Goal: Task Accomplishment & Management: Manage account settings

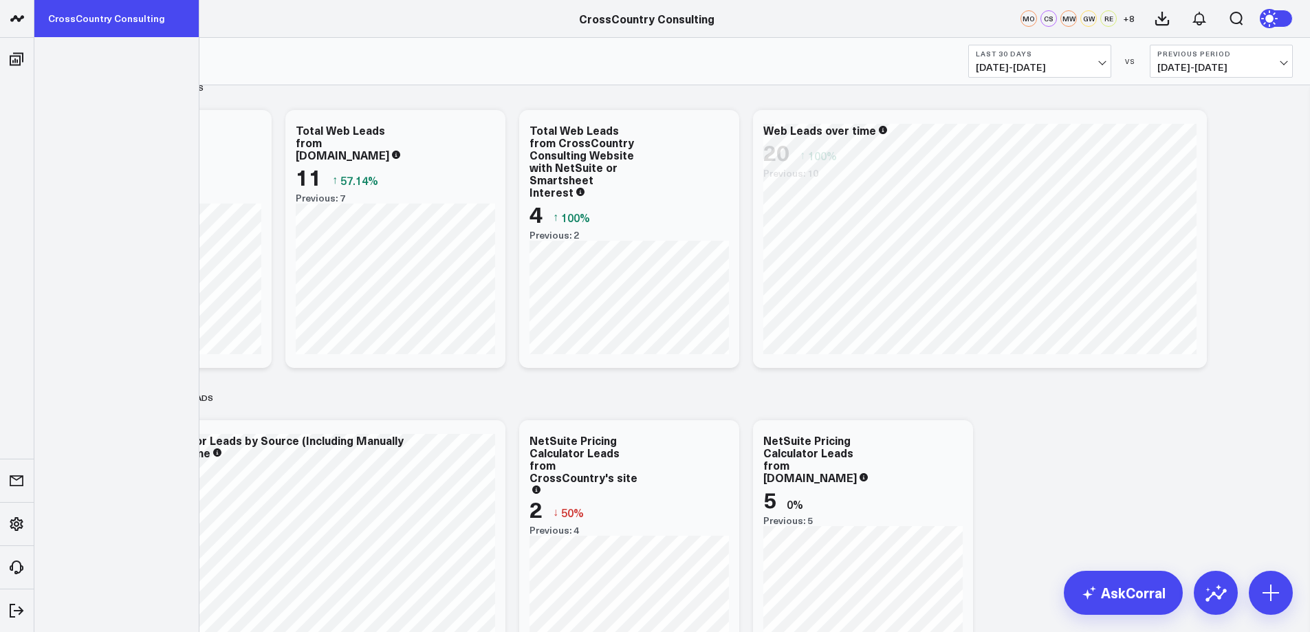
click at [63, 17] on link "CrossCountry Consulting" at bounding box center [116, 18] width 164 height 37
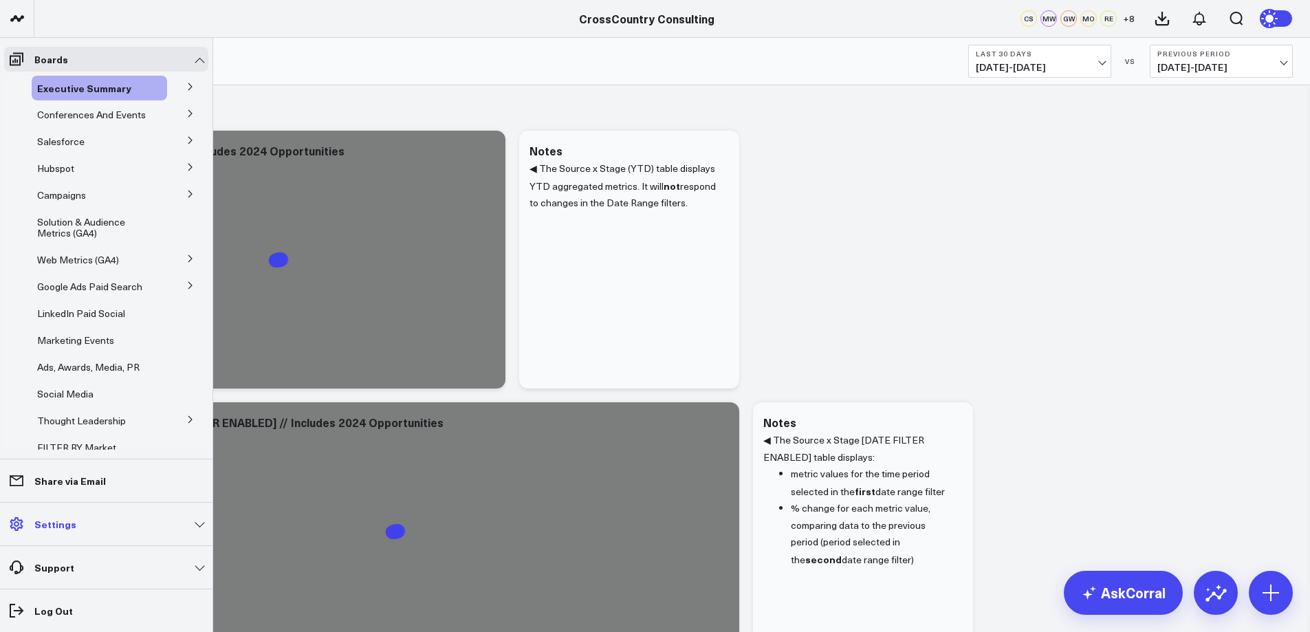
click at [69, 521] on p "Settings" at bounding box center [55, 524] width 42 height 11
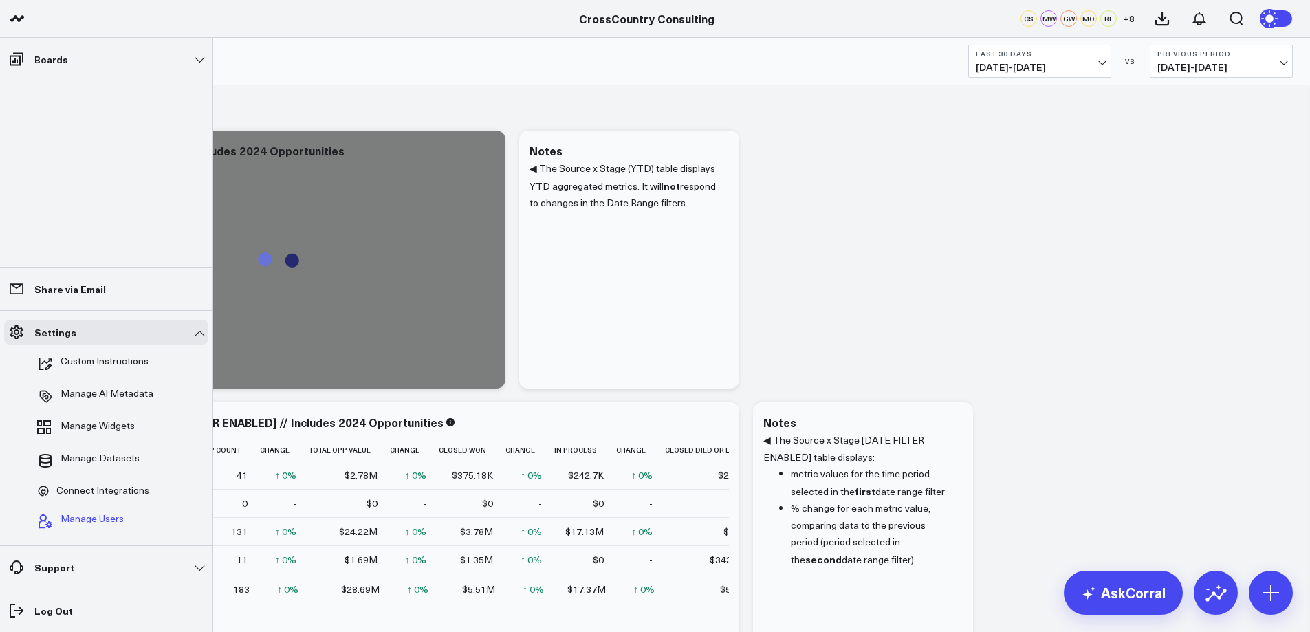
click at [73, 517] on span "Manage Users" at bounding box center [92, 521] width 63 height 17
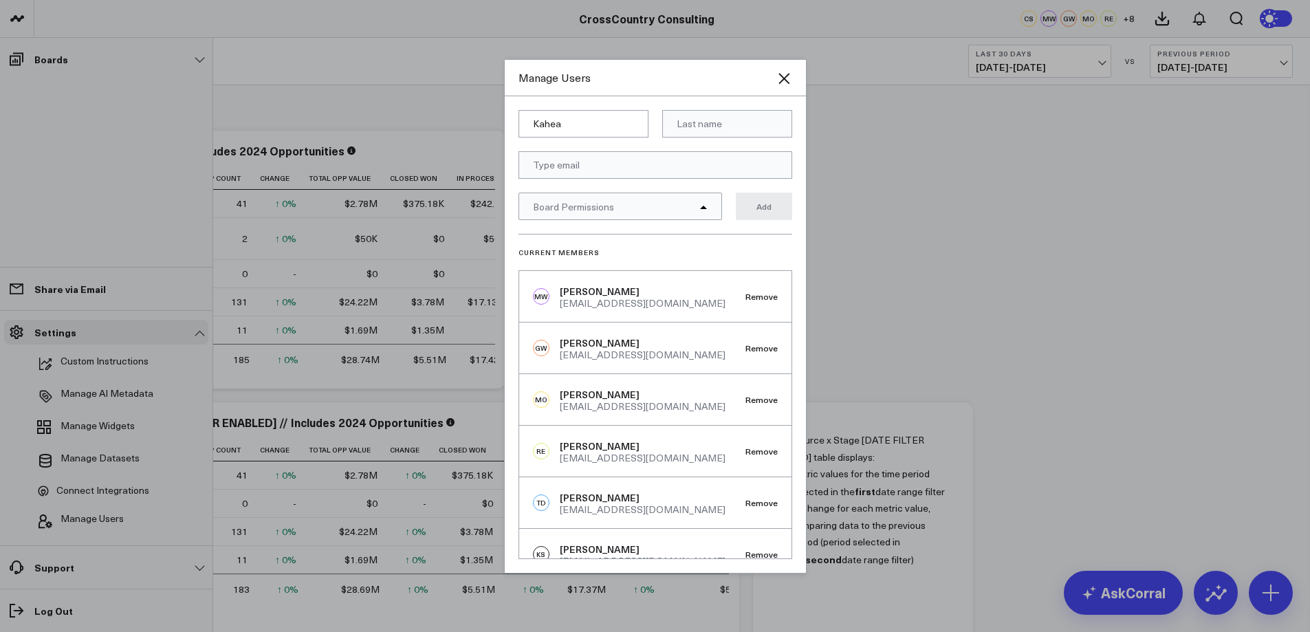
type input "Kahea"
type input "Mueller"
click at [605, 157] on input "email" at bounding box center [656, 165] width 274 height 28
type input "kmueller@crosscountry-consulting.com"
click at [703, 206] on icon at bounding box center [703, 207] width 7 height 3
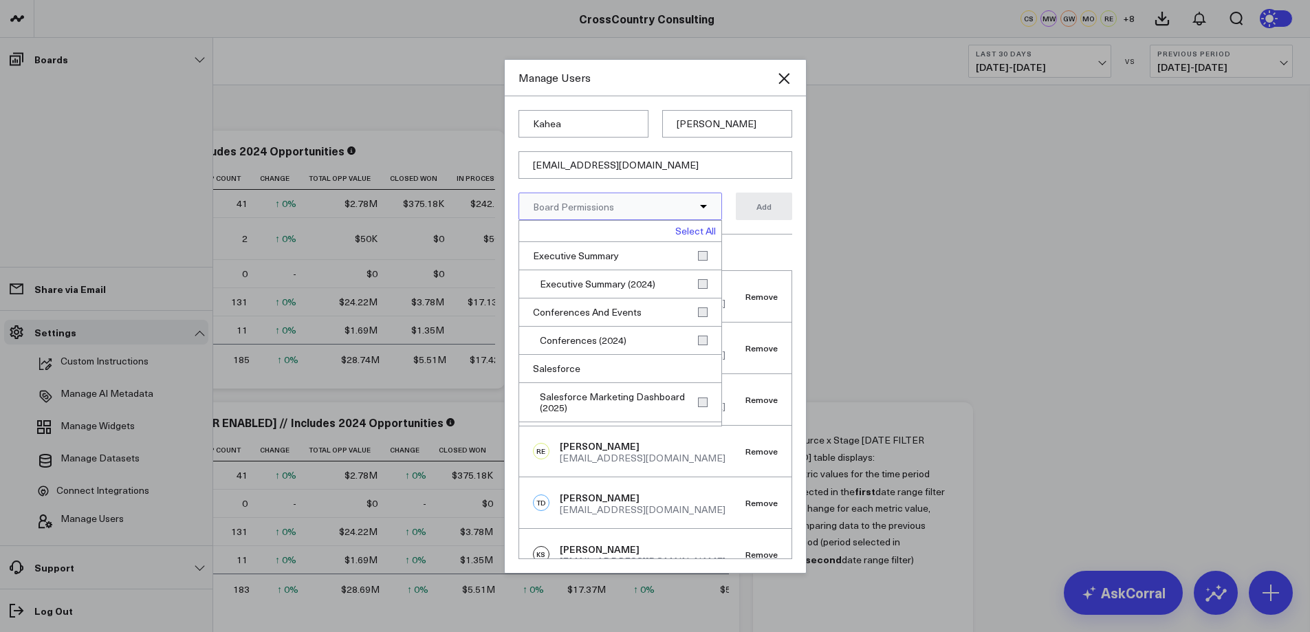
click at [697, 228] on link "Select All" at bounding box center [695, 231] width 41 height 10
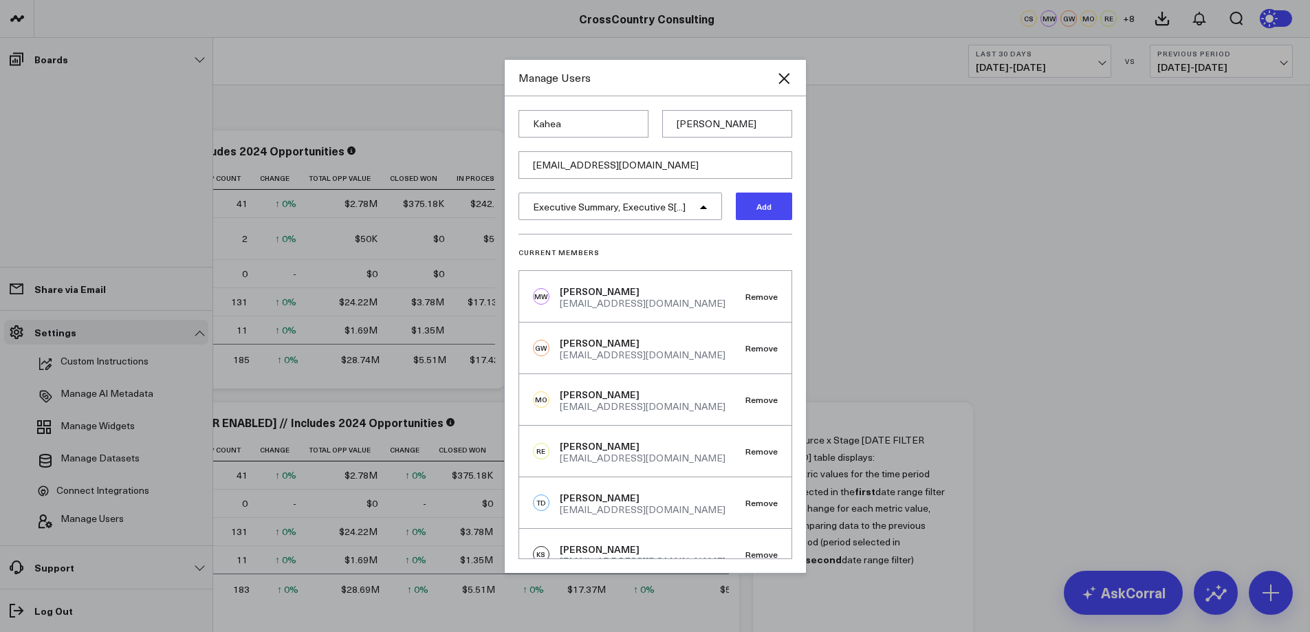
click at [766, 208] on button "Add" at bounding box center [764, 207] width 56 height 28
click at [781, 79] on icon "Close" at bounding box center [784, 78] width 17 height 17
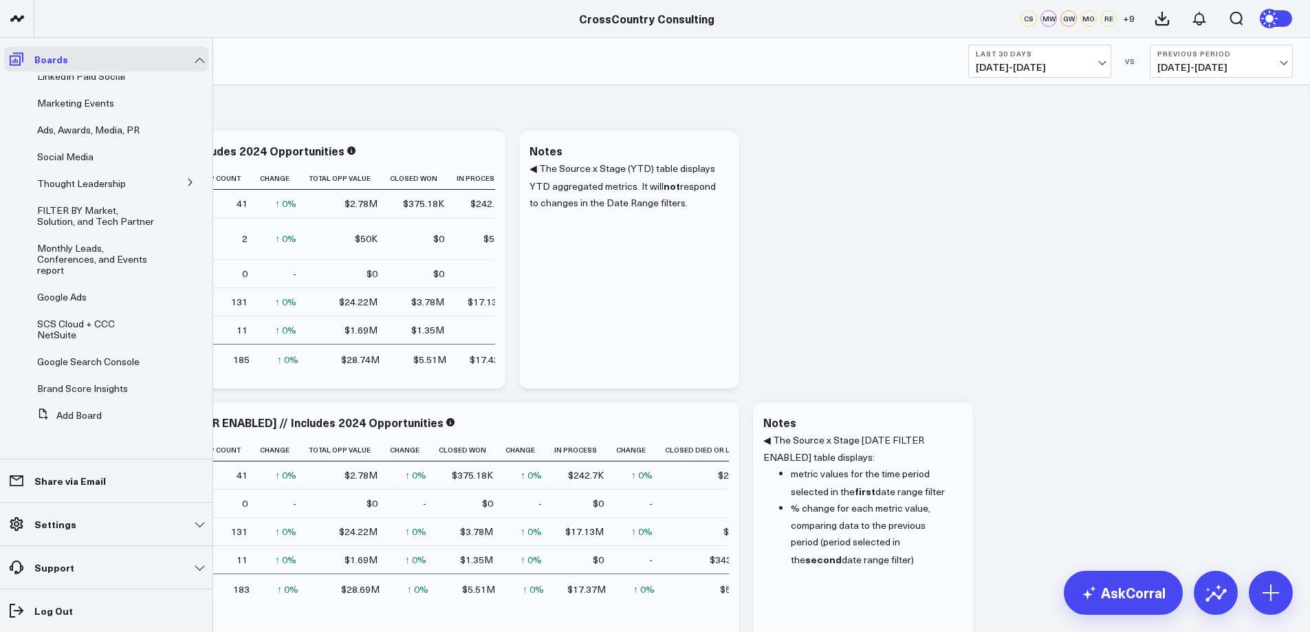
scroll to position [226, 0]
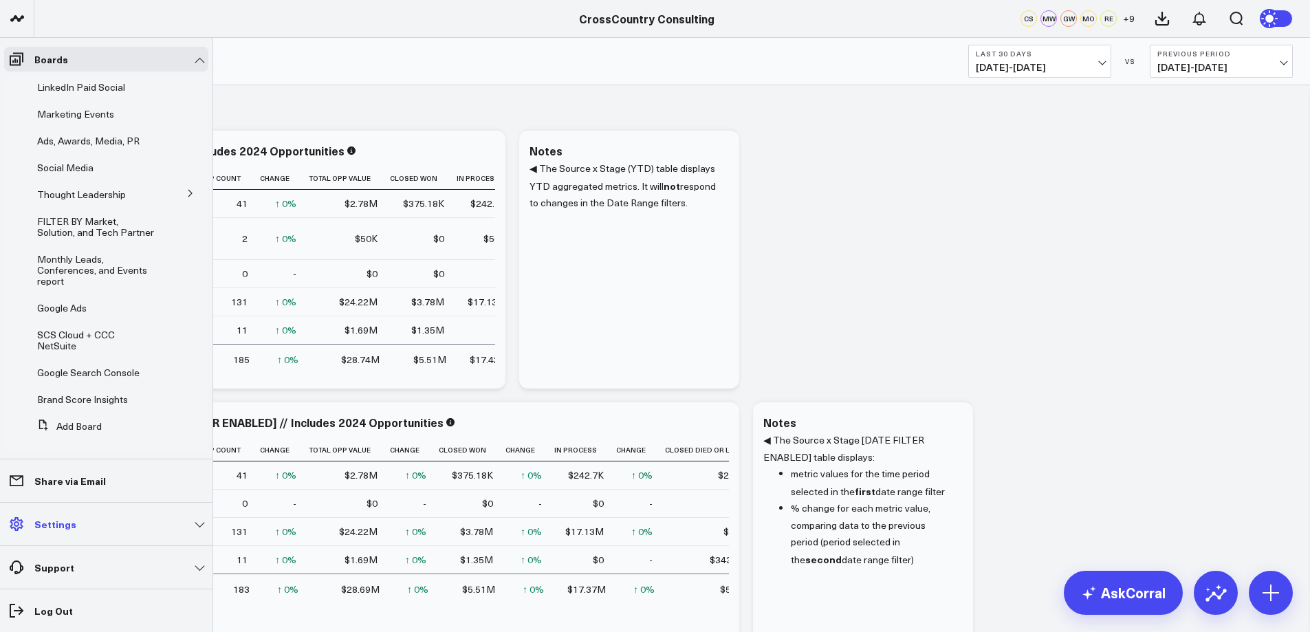
click at [85, 528] on link "Settings" at bounding box center [106, 524] width 204 height 25
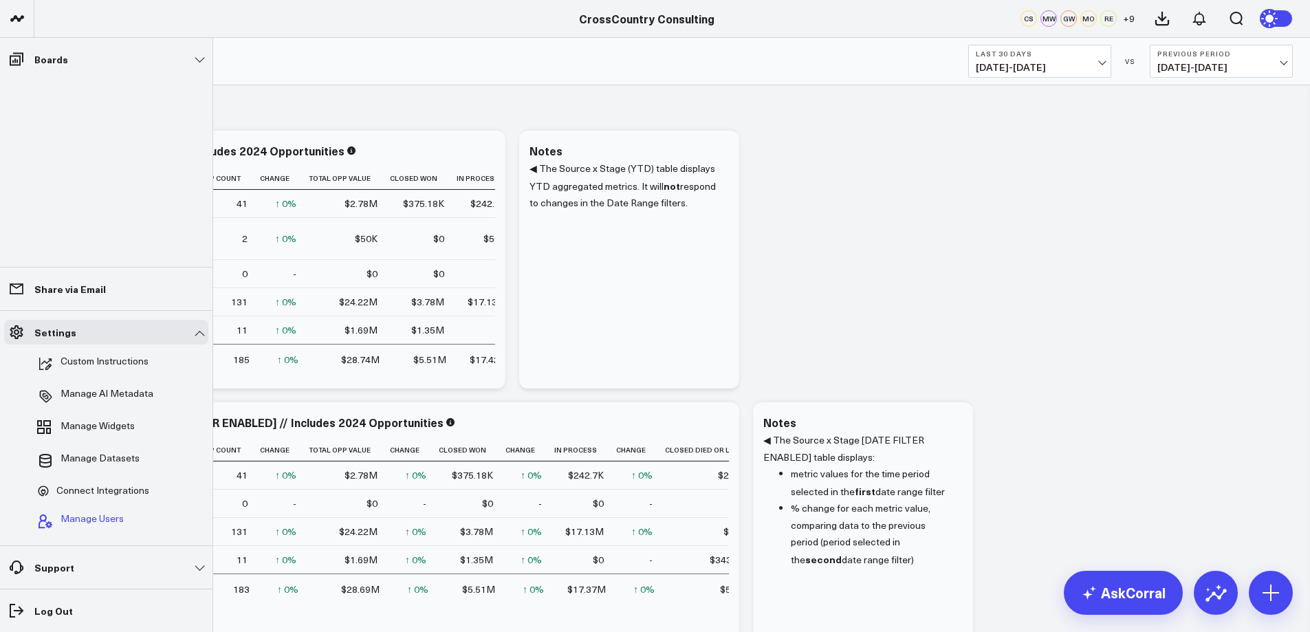
click at [85, 515] on span "Manage Users" at bounding box center [92, 521] width 63 height 17
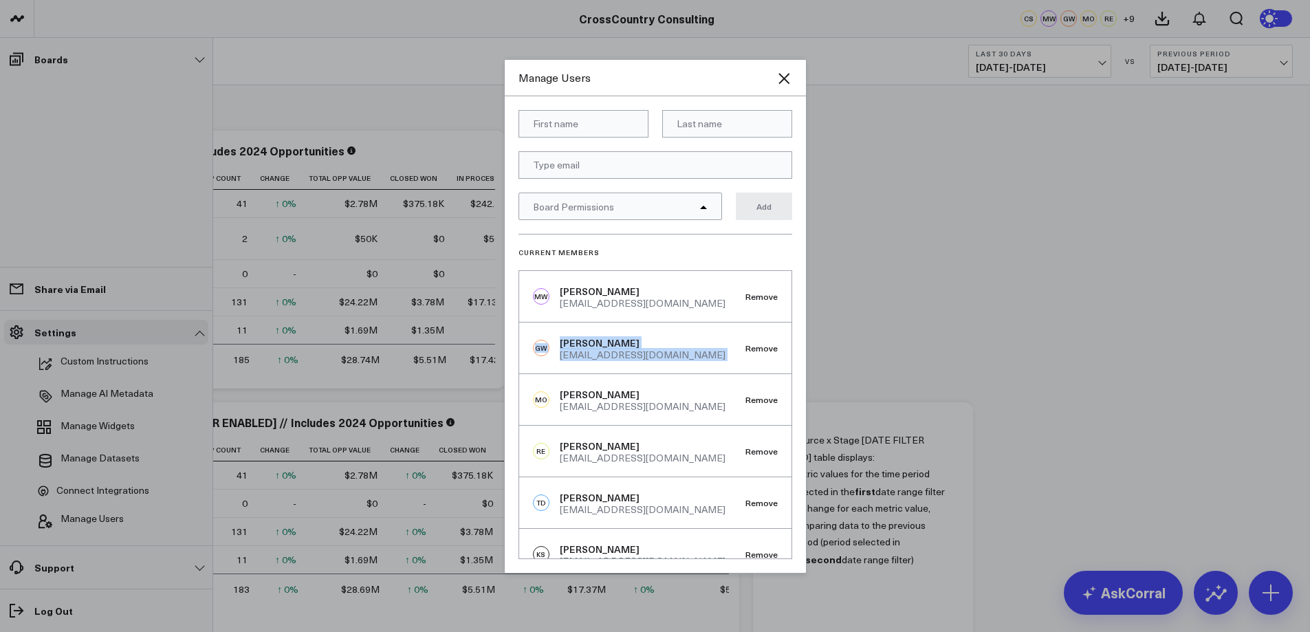
drag, startPoint x: 791, startPoint y: 288, endPoint x: 783, endPoint y: 354, distance: 66.5
click at [783, 354] on div "MW Molly Williams mmwilliams@crosscountry-consulting.com Remove GW George Wiele…" at bounding box center [656, 414] width 274 height 289
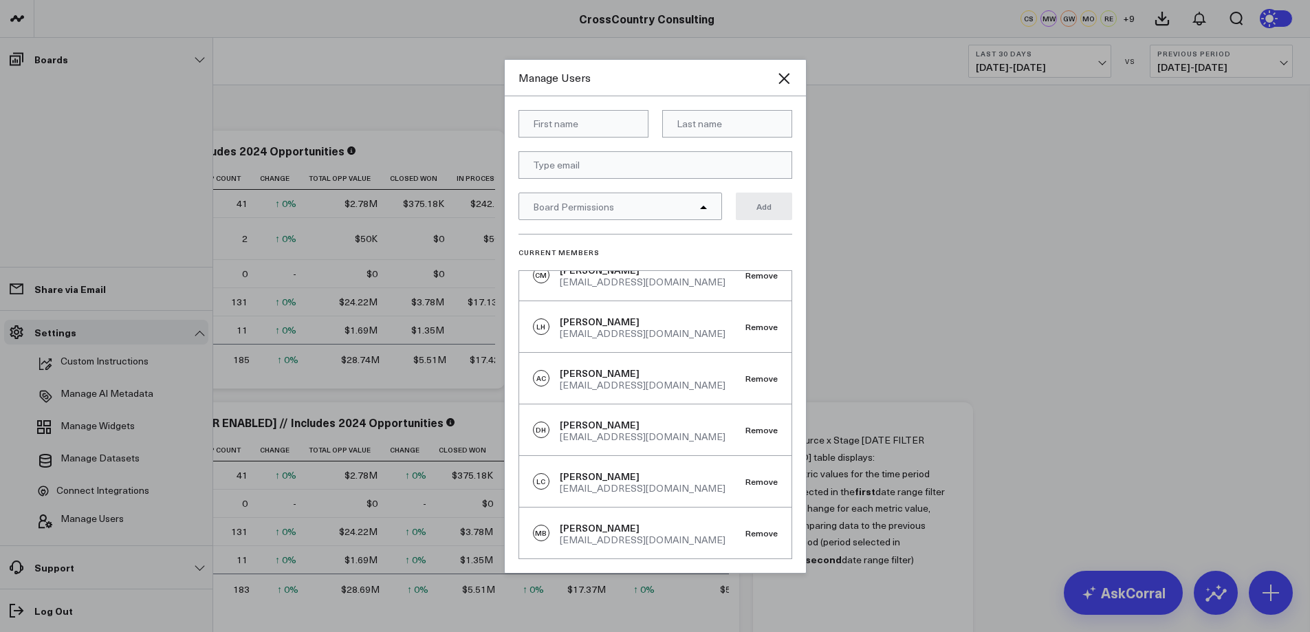
scroll to position [0, 0]
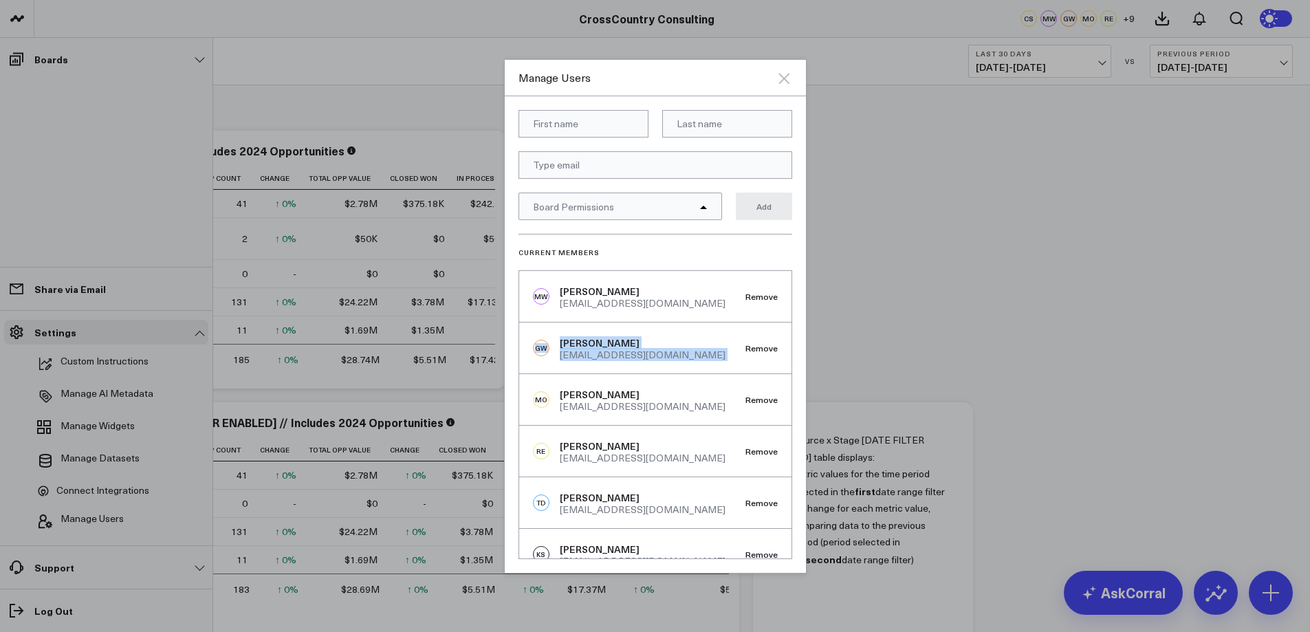
click at [777, 77] on icon "Close" at bounding box center [784, 78] width 17 height 17
